Goal: Obtain resource: Obtain resource

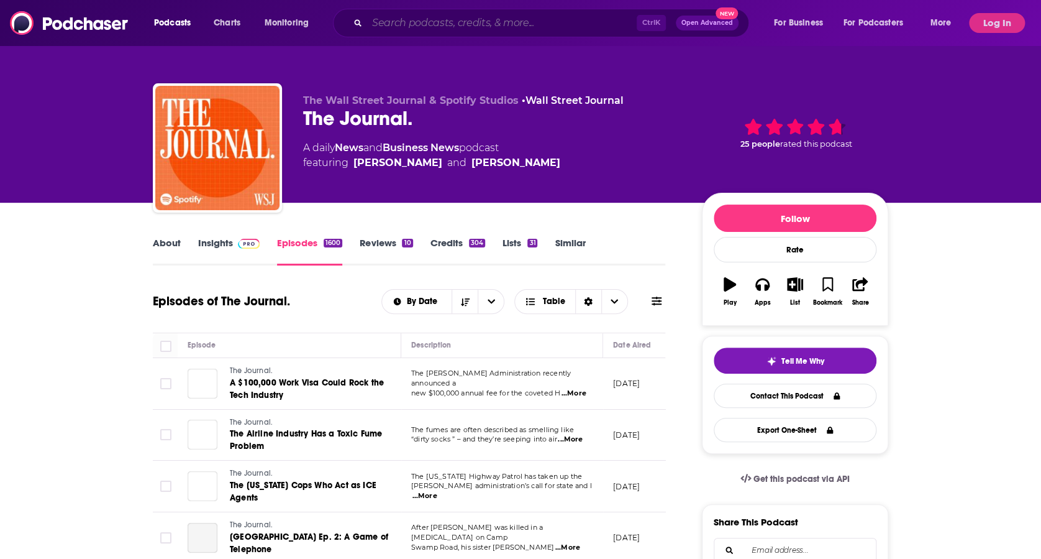
click at [440, 21] on input "Search podcasts, credits, & more..." at bounding box center [502, 23] width 270 height 20
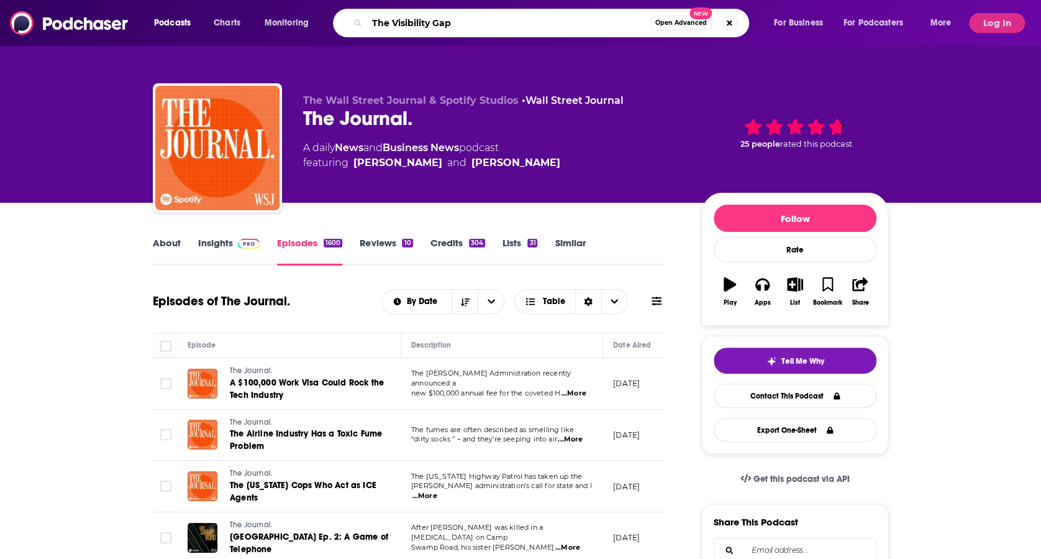
type input "The Visibility Gap"
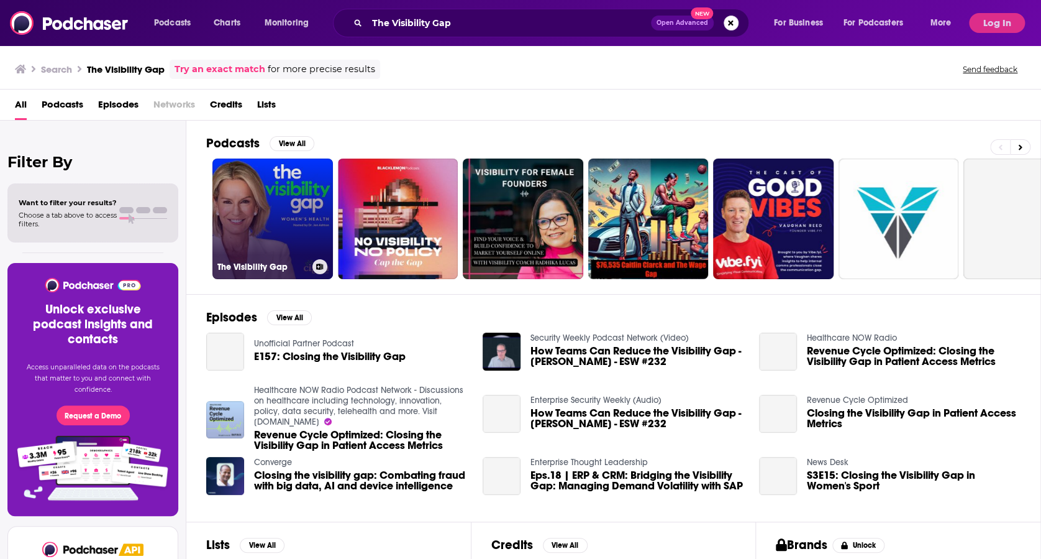
click at [293, 198] on link "The Visibility Gap" at bounding box center [273, 218] width 121 height 121
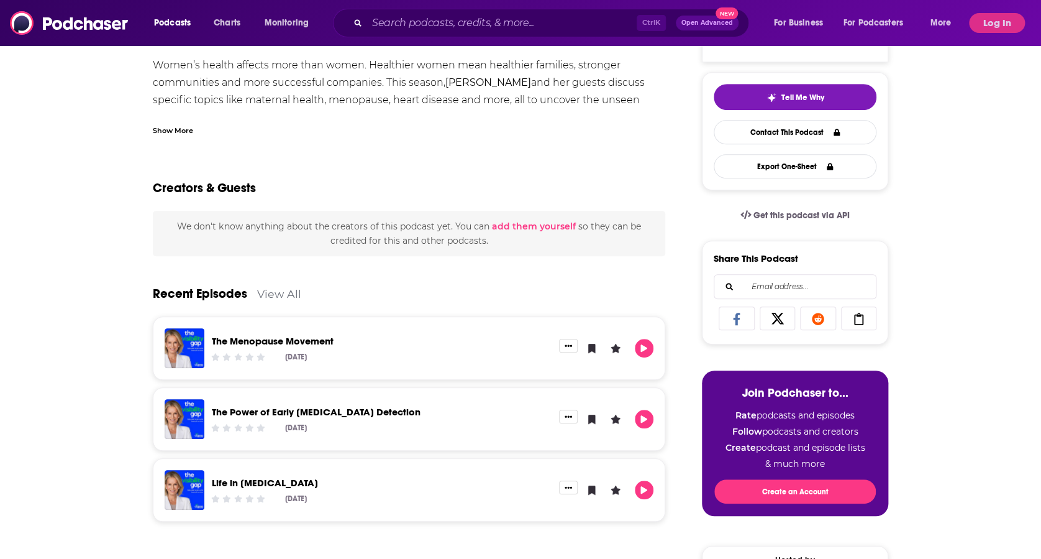
scroll to position [280, 0]
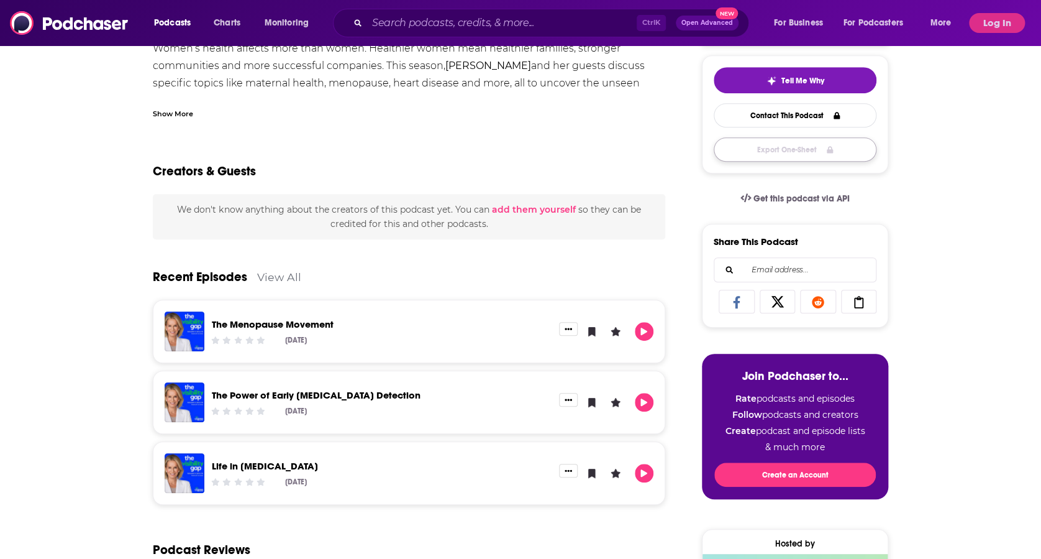
click at [805, 149] on button "Export One-Sheet" at bounding box center [795, 149] width 163 height 24
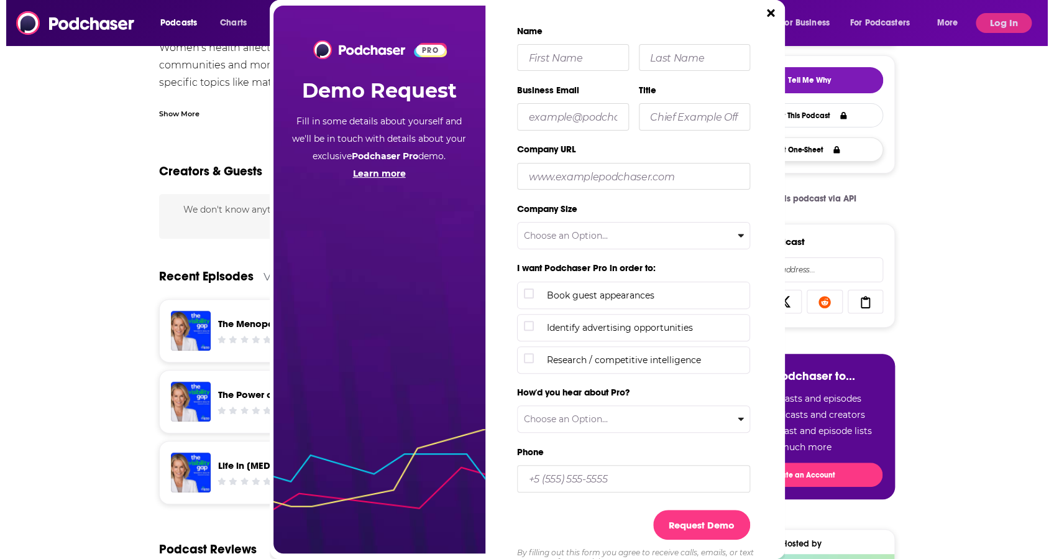
scroll to position [0, 0]
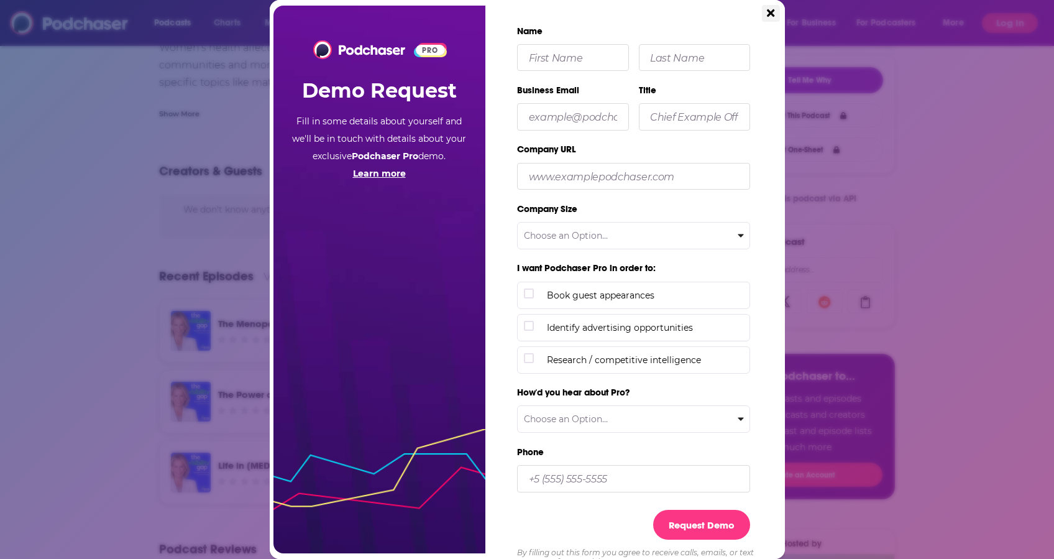
click at [775, 14] on button "Close" at bounding box center [770, 13] width 17 height 17
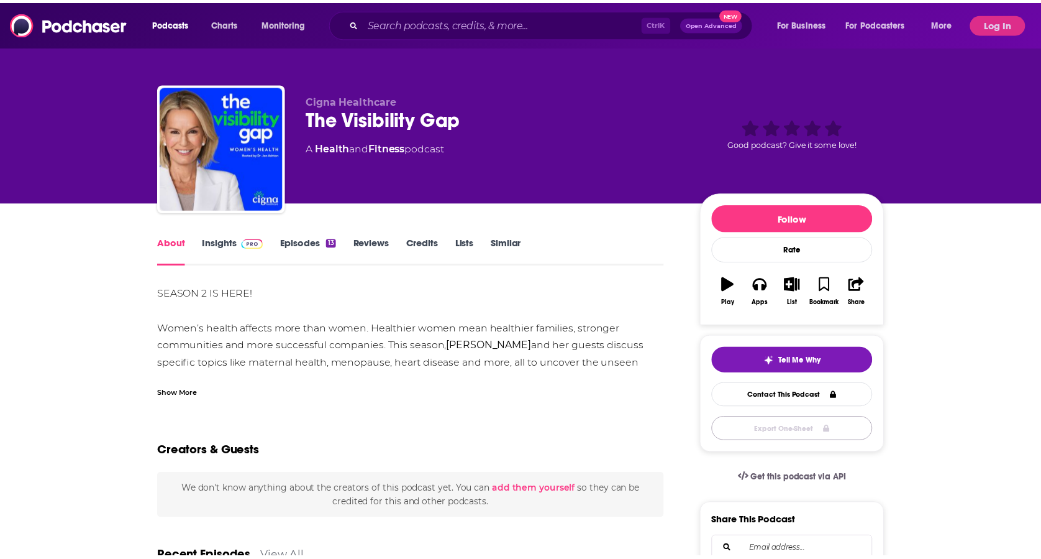
scroll to position [280, 0]
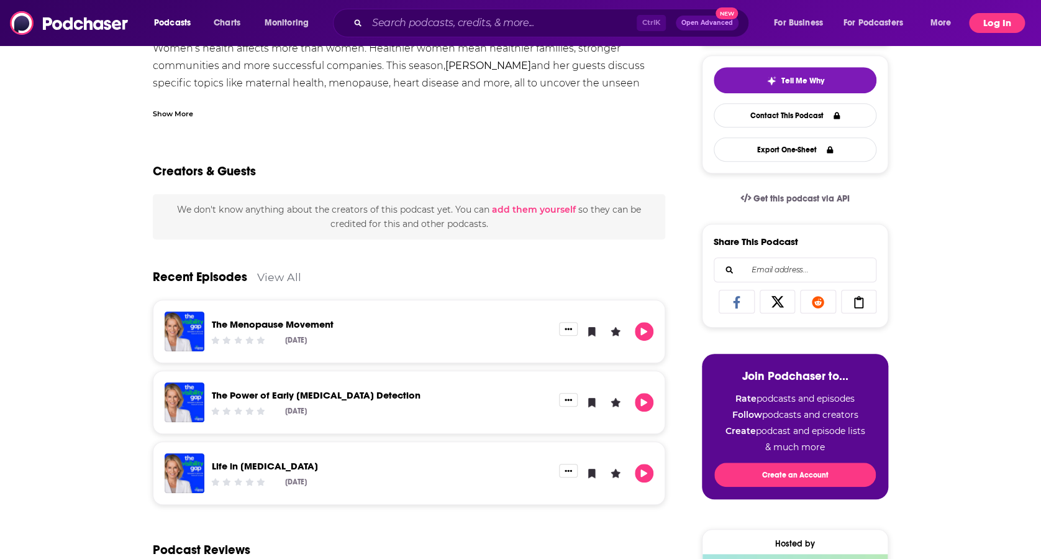
click at [1000, 22] on button "Log In" at bounding box center [997, 23] width 56 height 20
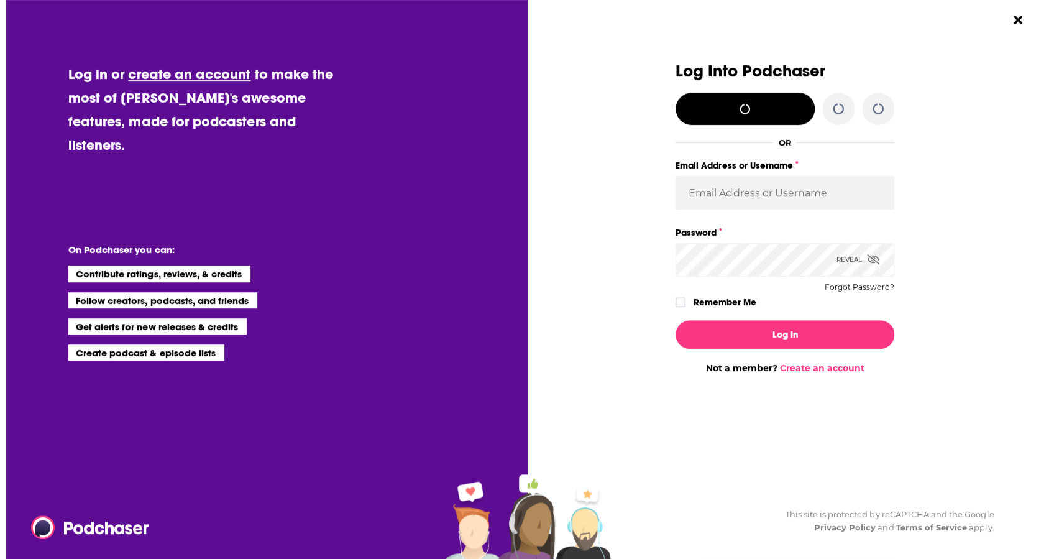
scroll to position [0, 0]
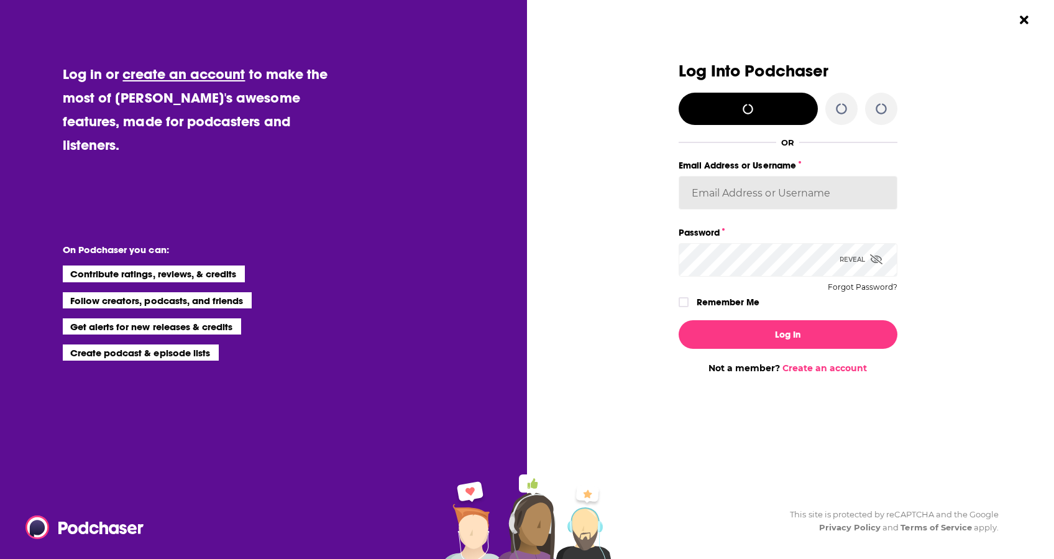
type input "Sayani13"
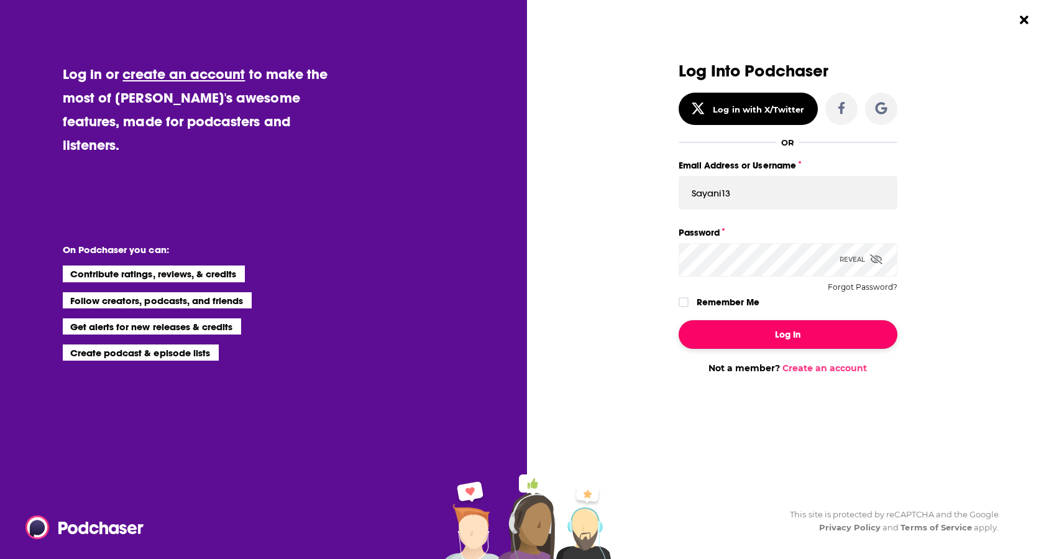
click at [777, 342] on button "Log In" at bounding box center [788, 334] width 219 height 29
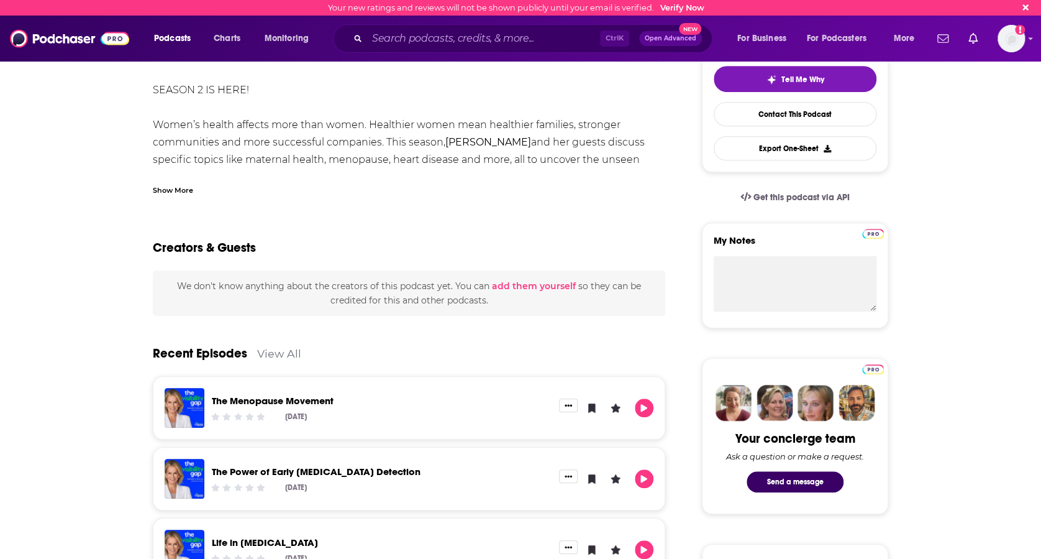
scroll to position [265, 0]
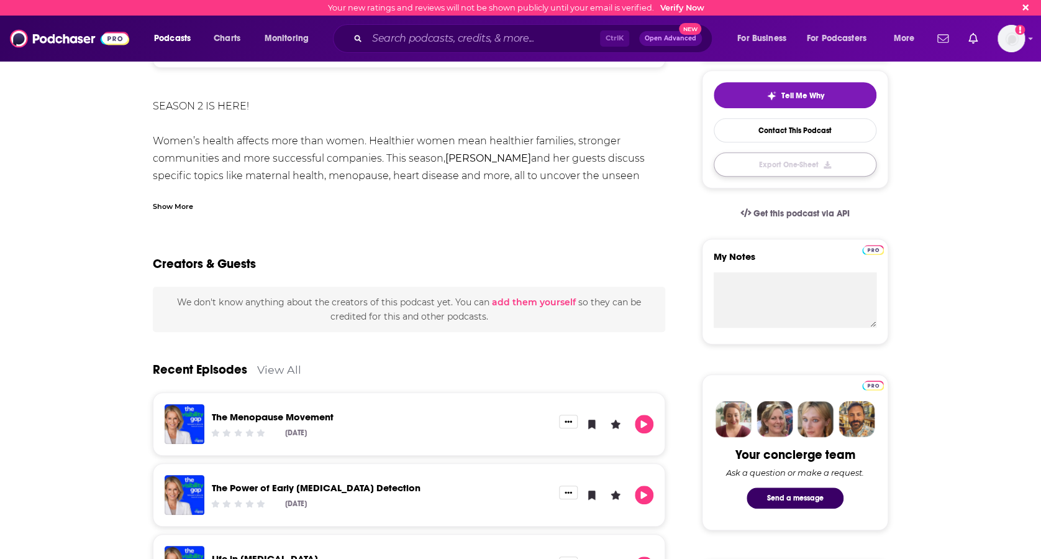
click at [811, 160] on button "Export One-Sheet" at bounding box center [795, 164] width 163 height 24
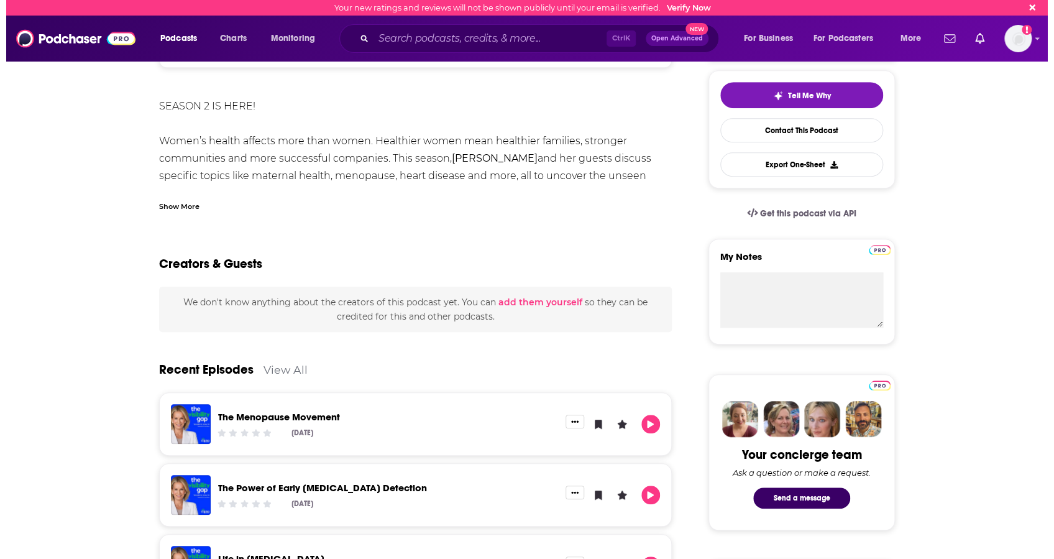
scroll to position [0, 0]
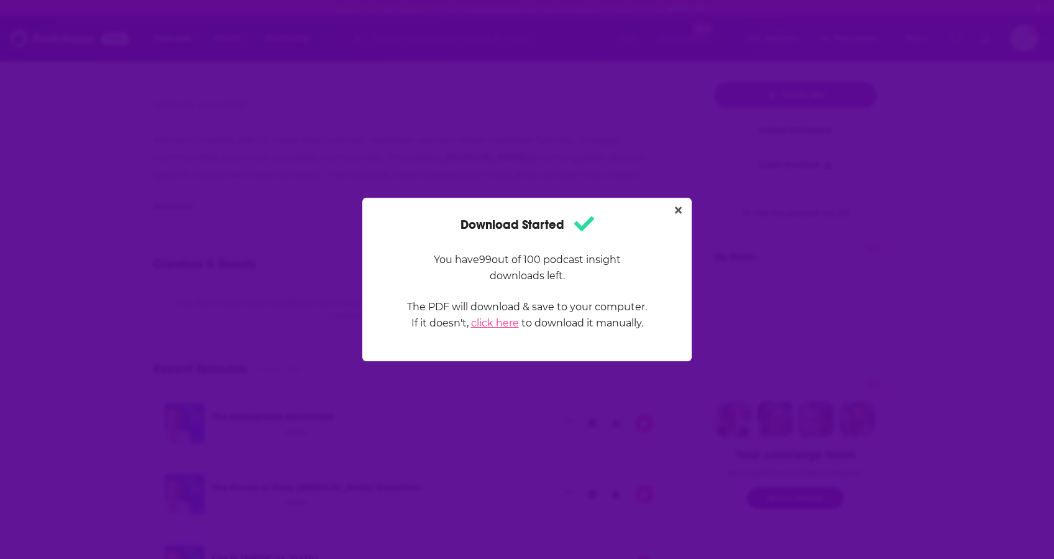
click at [502, 321] on link "click here" at bounding box center [495, 323] width 48 height 12
click at [675, 204] on button "Close" at bounding box center [678, 211] width 17 height 16
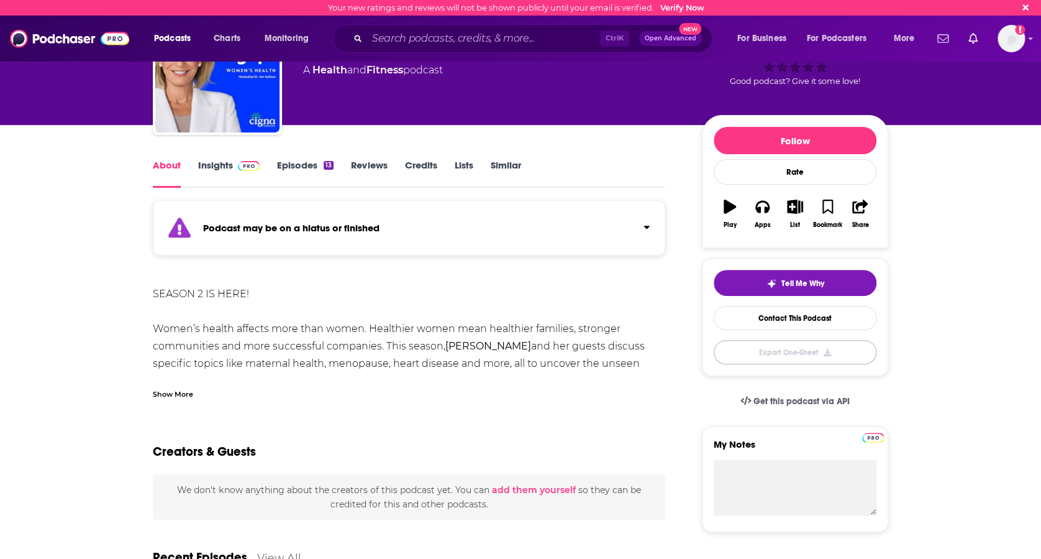
scroll to position [78, 0]
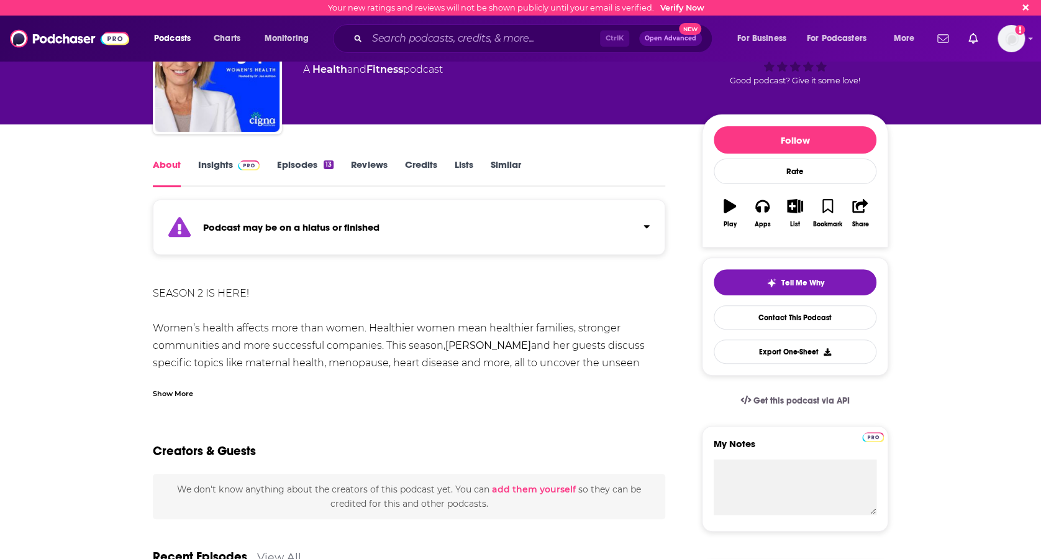
click at [217, 173] on link "Insights" at bounding box center [229, 172] width 62 height 29
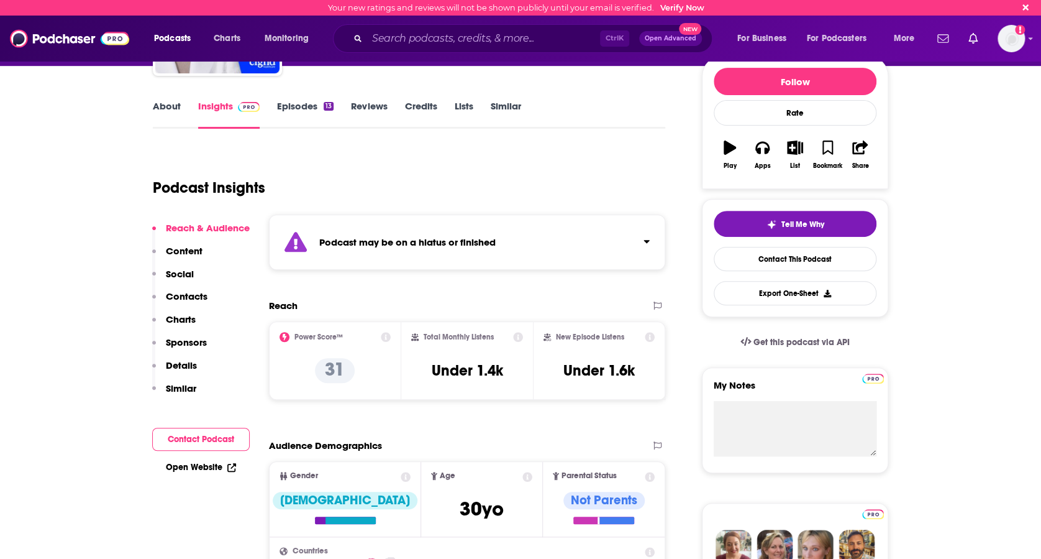
scroll to position [135, 0]
